Goal: Information Seeking & Learning: Understand process/instructions

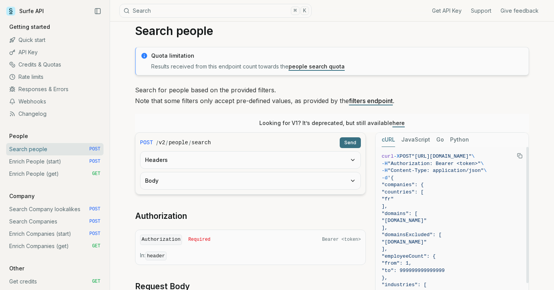
scroll to position [18, 0]
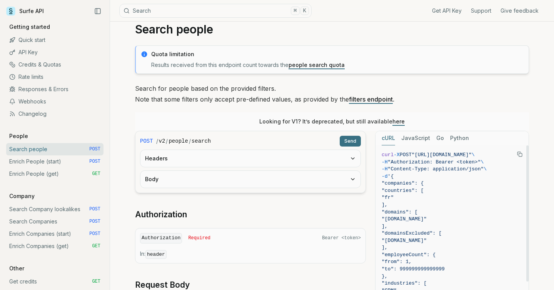
drag, startPoint x: 398, startPoint y: 193, endPoint x: 443, endPoint y: 286, distance: 103.1
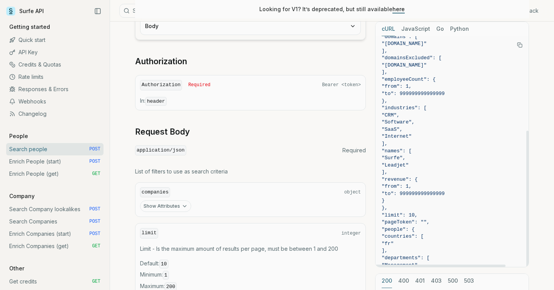
scroll to position [0, 0]
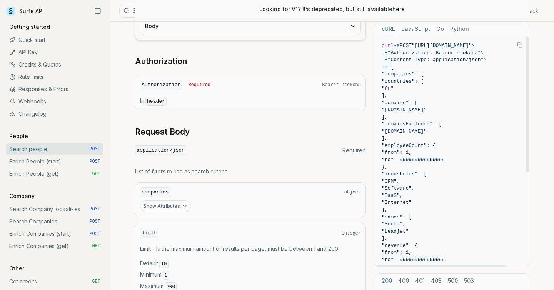
drag, startPoint x: 397, startPoint y: 258, endPoint x: 398, endPoint y: 67, distance: 190.1
click at [378, 67] on code "curl -X POST "[URL][DOMAIN_NAME]" \ -H "Authorization: Bearer <token>" \ -H "Co…" at bounding box center [452, 231] width 141 height 379
copy code "'{ "companies": { "countries": [ "fr" ], "domains": [ "[DOMAIN_NAME]" ], "domai…"
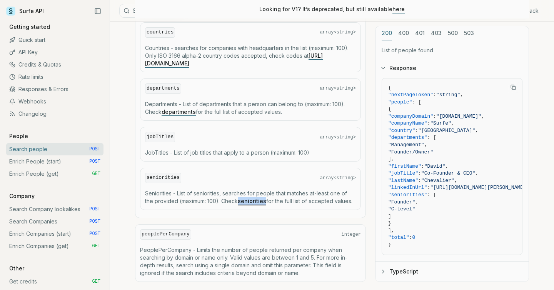
scroll to position [543, 0]
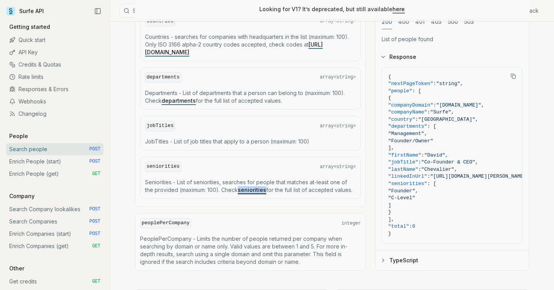
click at [184, 97] on link "departments" at bounding box center [179, 100] width 34 height 7
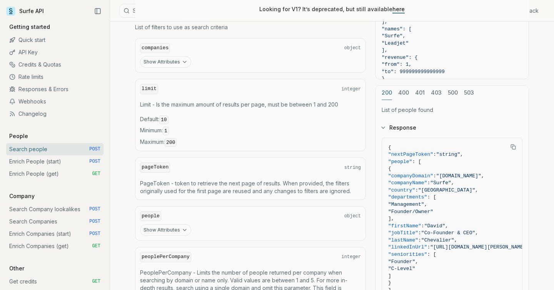
scroll to position [304, 0]
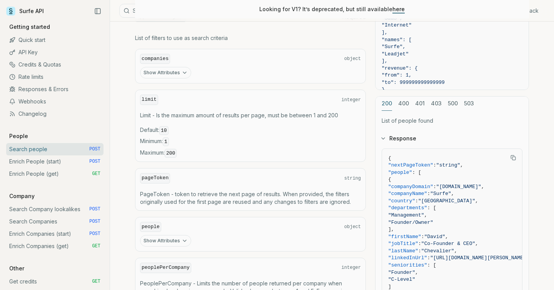
click at [167, 242] on button "Show Attributes" at bounding box center [165, 241] width 51 height 12
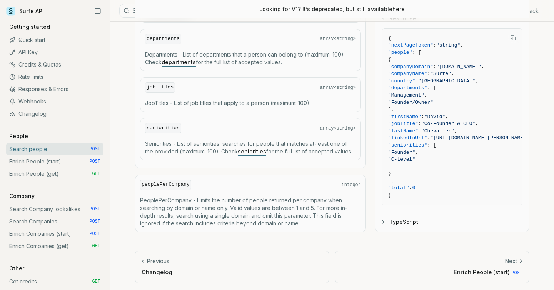
scroll to position [562, 0]
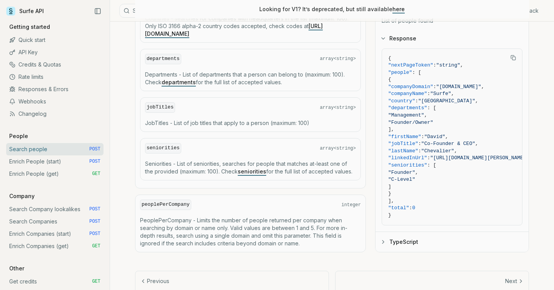
click at [248, 169] on link "seniorities" at bounding box center [252, 171] width 28 height 7
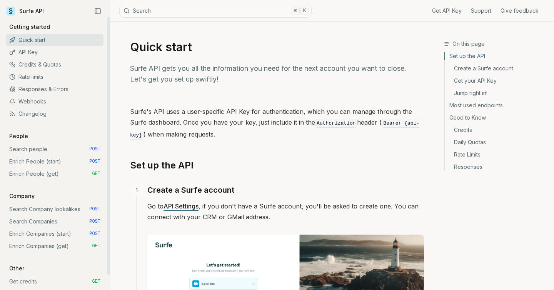
click at [45, 150] on link "Search people POST" at bounding box center [54, 149] width 97 height 12
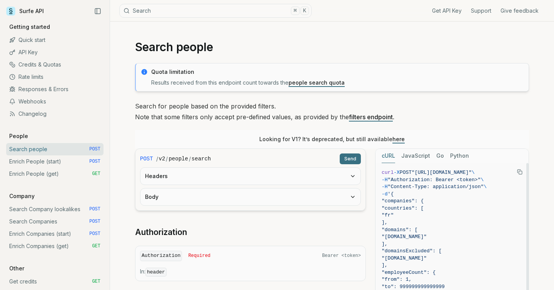
drag, startPoint x: 399, startPoint y: 172, endPoint x: 512, endPoint y: 173, distance: 113.6
click at [472, 173] on span ""[URL][DOMAIN_NAME]"" at bounding box center [442, 173] width 60 height 6
copy span "https://api.surfe.com/v2/people/search"
click at [493, 206] on span ""countries": [" at bounding box center [452, 208] width 141 height 7
click at [322, 83] on link "people search quota" at bounding box center [317, 82] width 56 height 7
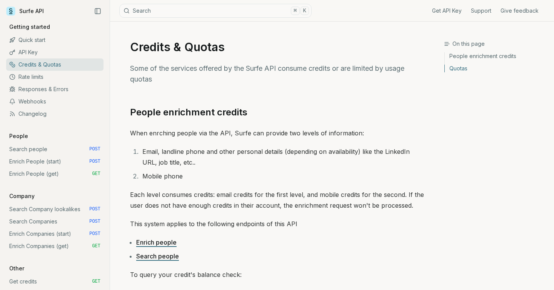
scroll to position [325, 0]
